Goal: Information Seeking & Learning: Learn about a topic

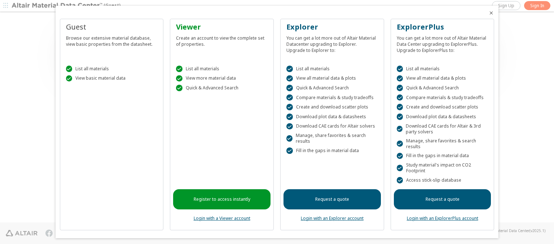
click at [488, 13] on icon "Close" at bounding box center [491, 13] width 6 height 6
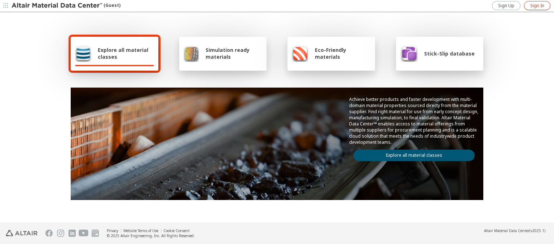
click at [537, 5] on span "Sign In" at bounding box center [537, 6] width 14 height 6
click at [57, 6] on img at bounding box center [58, 5] width 92 height 7
click at [123, 53] on span "Explore all material classes" at bounding box center [126, 54] width 56 height 14
click at [411, 154] on link "Explore all material classes" at bounding box center [413, 156] width 121 height 12
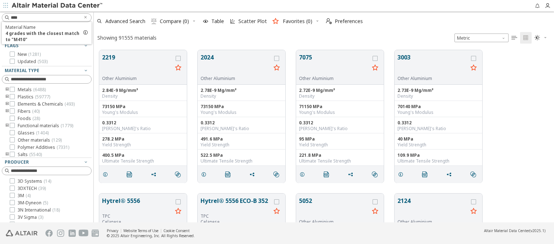
scroll to position [172, 454]
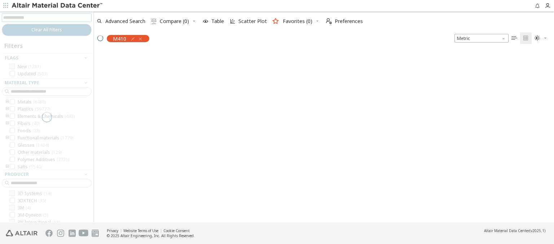
scroll to position [171, 454]
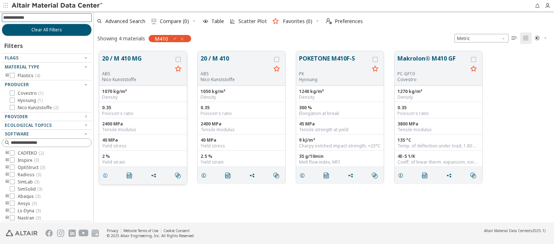
click at [106, 175] on icon "grid" at bounding box center [105, 176] width 6 height 6
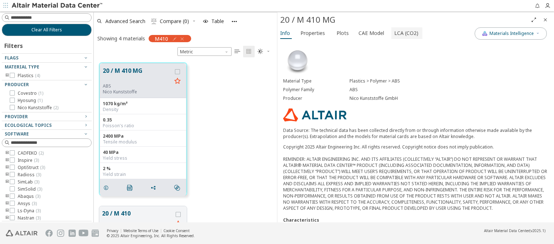
click at [402, 33] on span "LCA (CO2)" at bounding box center [406, 33] width 24 height 12
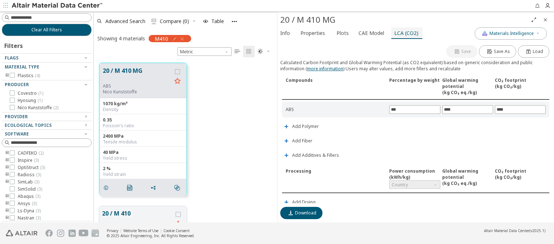
scroll to position [169, 0]
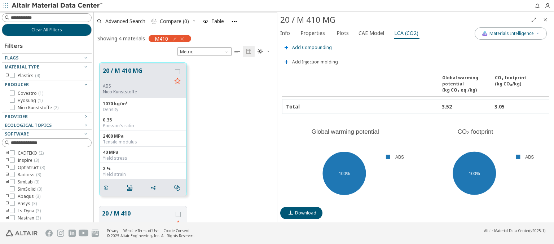
click at [311, 45] on span "Add Compounding" at bounding box center [312, 47] width 40 height 4
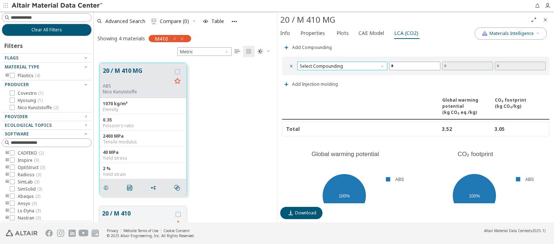
click at [341, 64] on span "Select Compounding" at bounding box center [342, 66] width 90 height 9
click at [341, 72] on span "Screw extruder" at bounding box center [341, 72] width 82 height 5
type input "*****"
click at [57, 6] on img at bounding box center [58, 5] width 92 height 7
